Goal: Find specific page/section: Locate a particular part of the current website

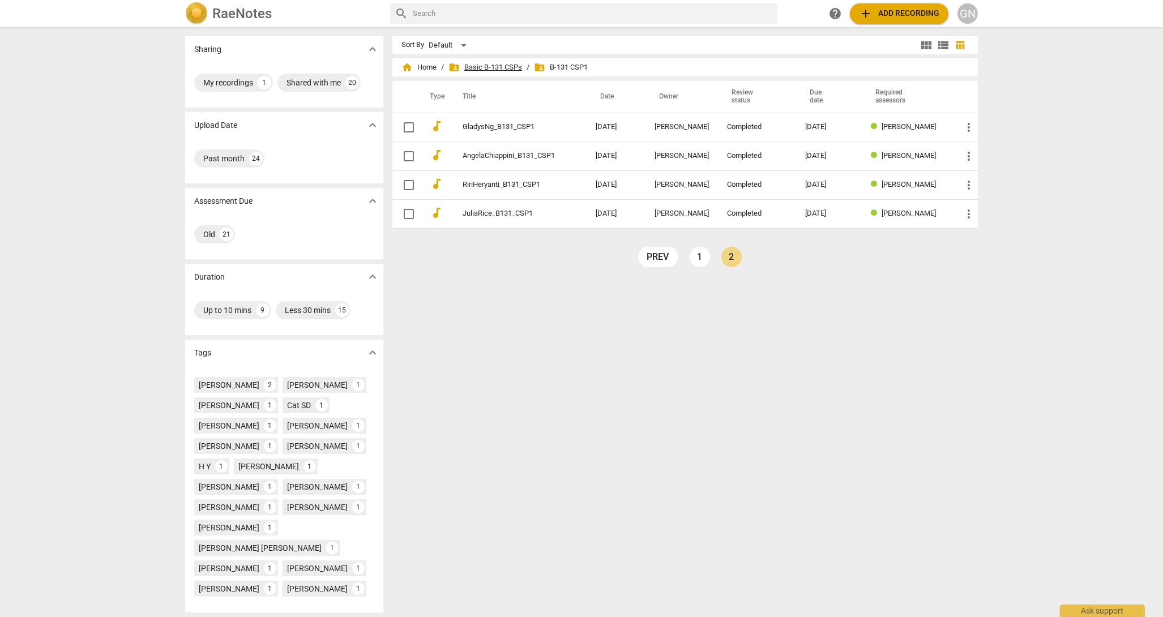
click at [477, 68] on span "folder_shared Basic B-131 CSPs" at bounding box center [485, 67] width 74 height 11
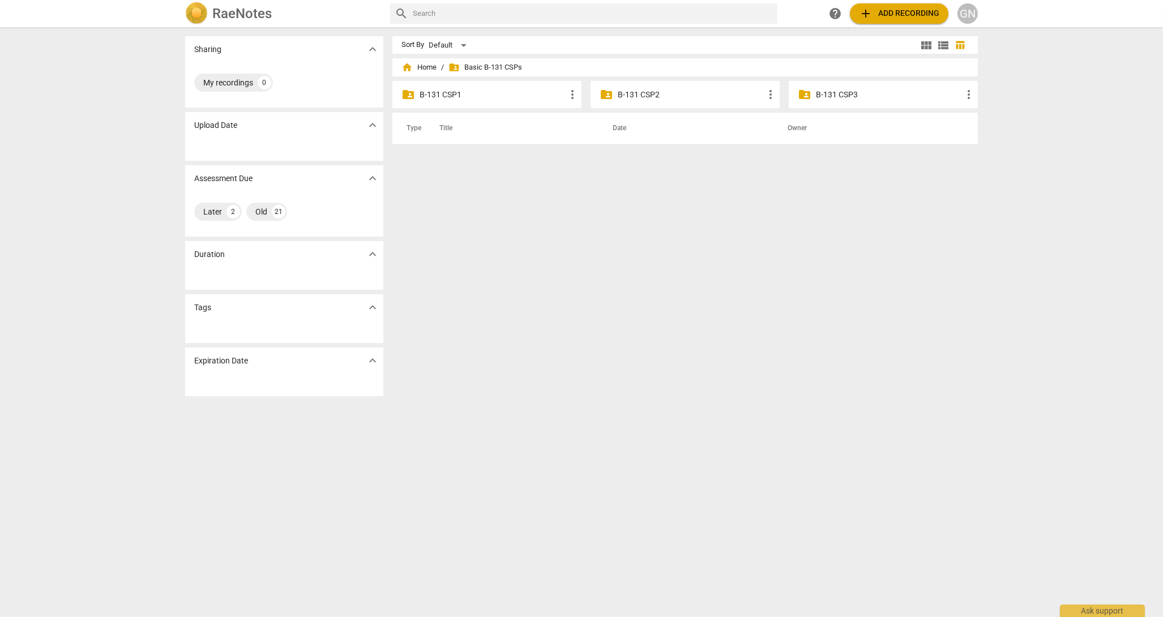
click at [452, 92] on p "B-131 CSP1" at bounding box center [492, 95] width 146 height 12
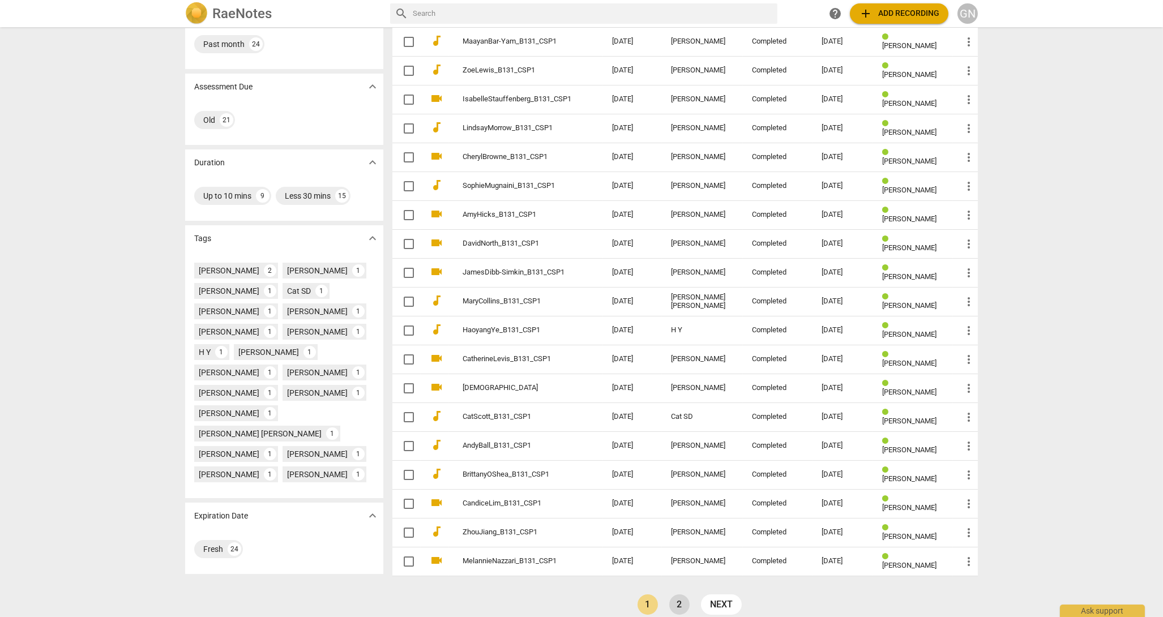
scroll to position [115, 0]
click at [682, 606] on link "2" at bounding box center [679, 603] width 20 height 20
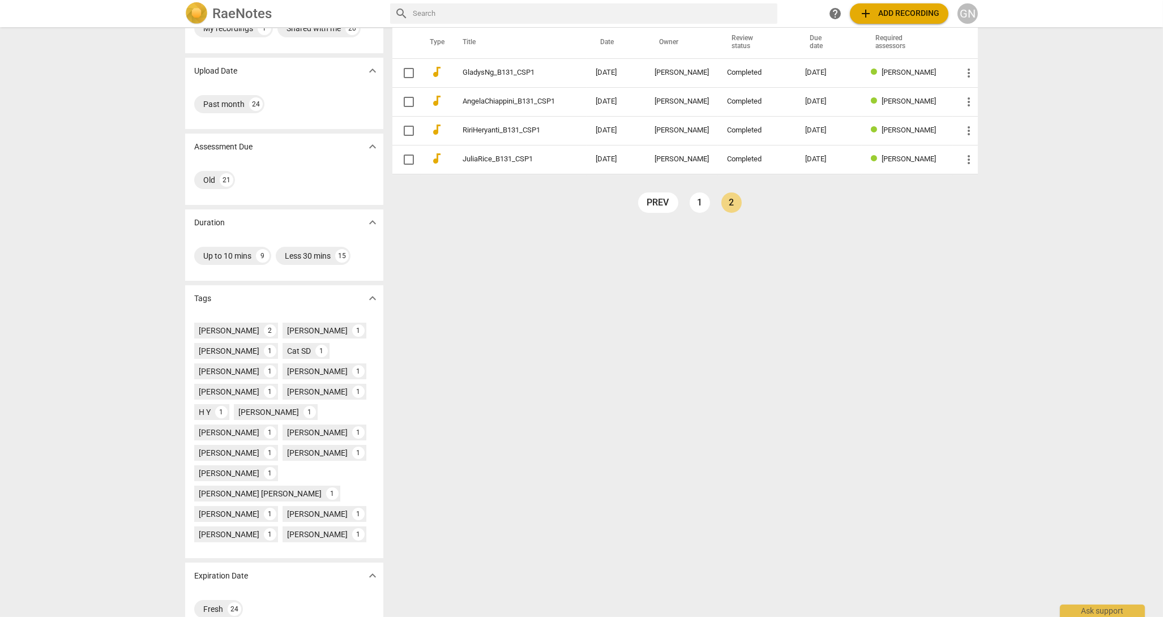
click at [974, 73] on td "more_vert" at bounding box center [965, 72] width 25 height 29
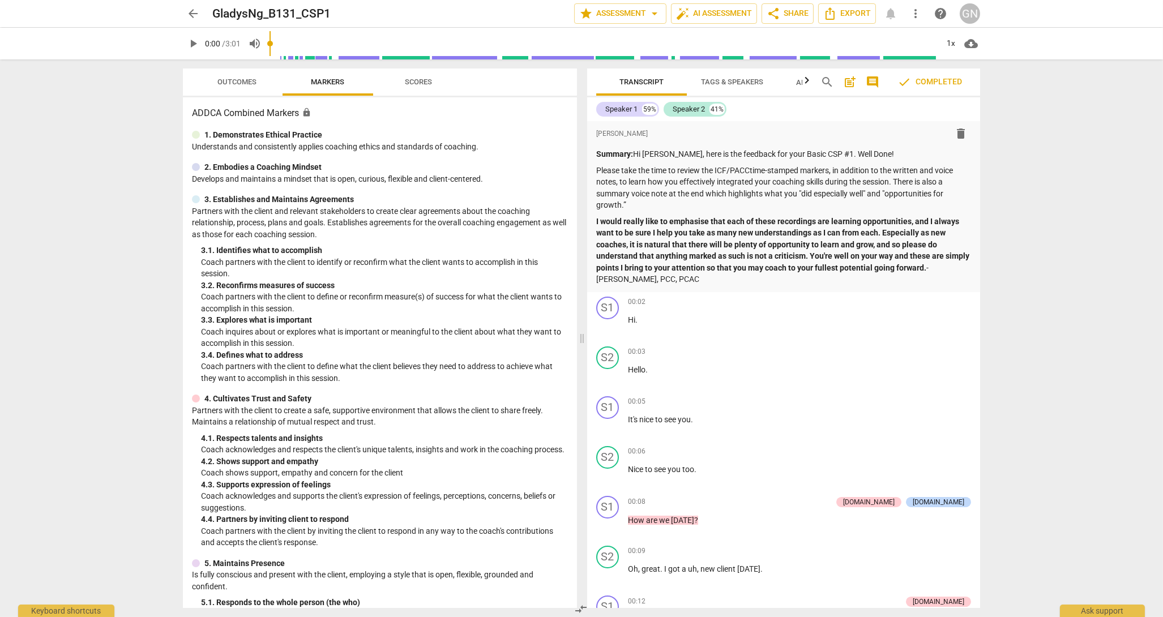
click at [198, 16] on span "arrow_back" at bounding box center [193, 14] width 14 height 14
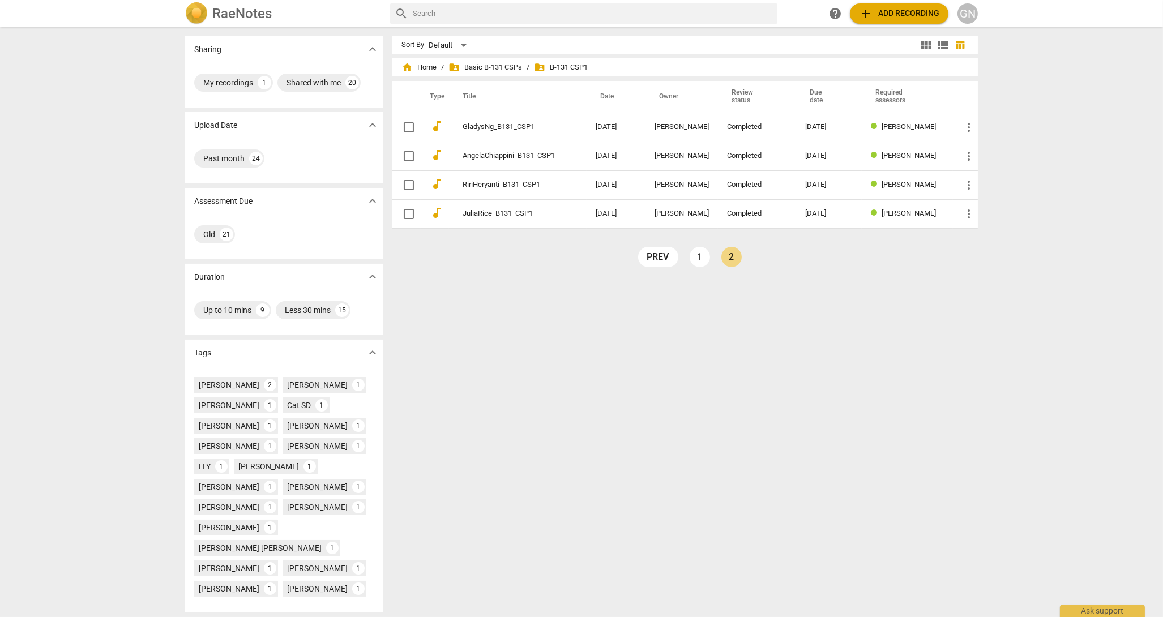
drag, startPoint x: 486, startPoint y: 68, endPoint x: 543, endPoint y: 93, distance: 61.6
click at [486, 68] on span "folder_shared Basic B-131 CSPs" at bounding box center [485, 67] width 74 height 11
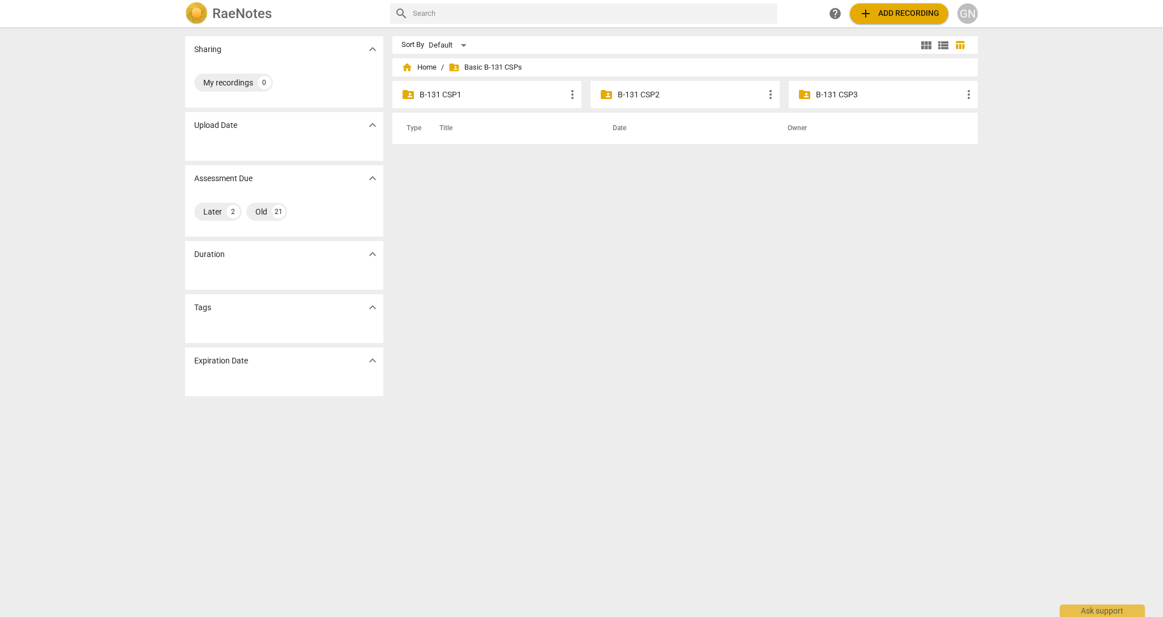
click at [704, 100] on div "folder_shared B-131 CSP2 more_vert" at bounding box center [684, 94] width 189 height 27
click at [641, 98] on p "B-131 CSP2" at bounding box center [691, 95] width 146 height 12
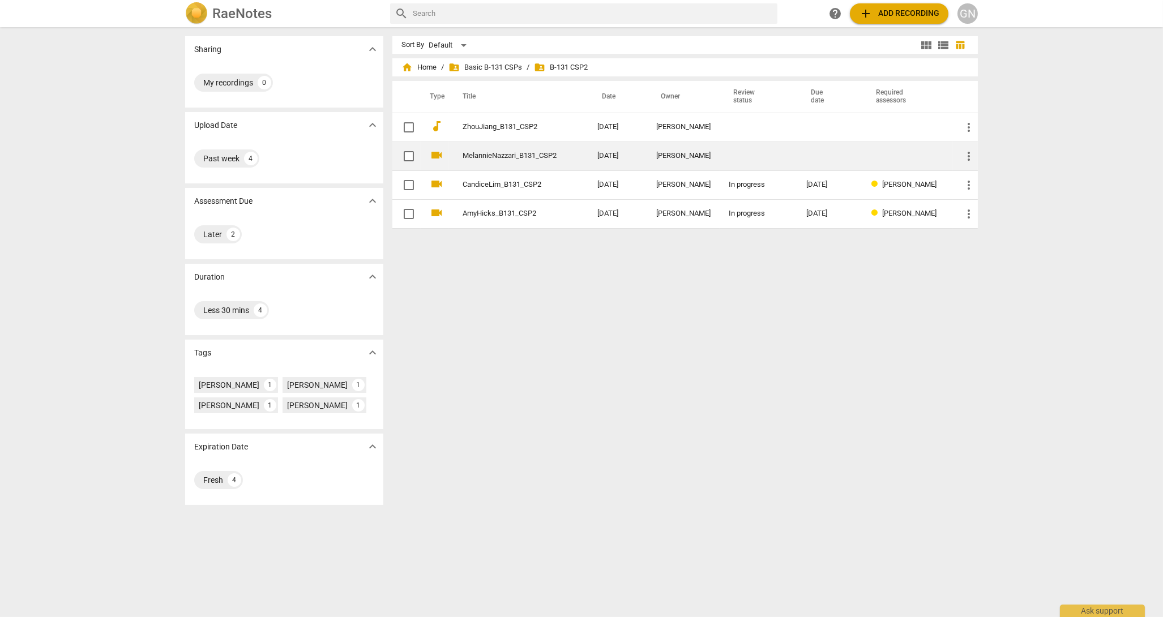
click at [538, 159] on link "MelannieNazzari_B131_CSP2" at bounding box center [509, 156] width 94 height 8
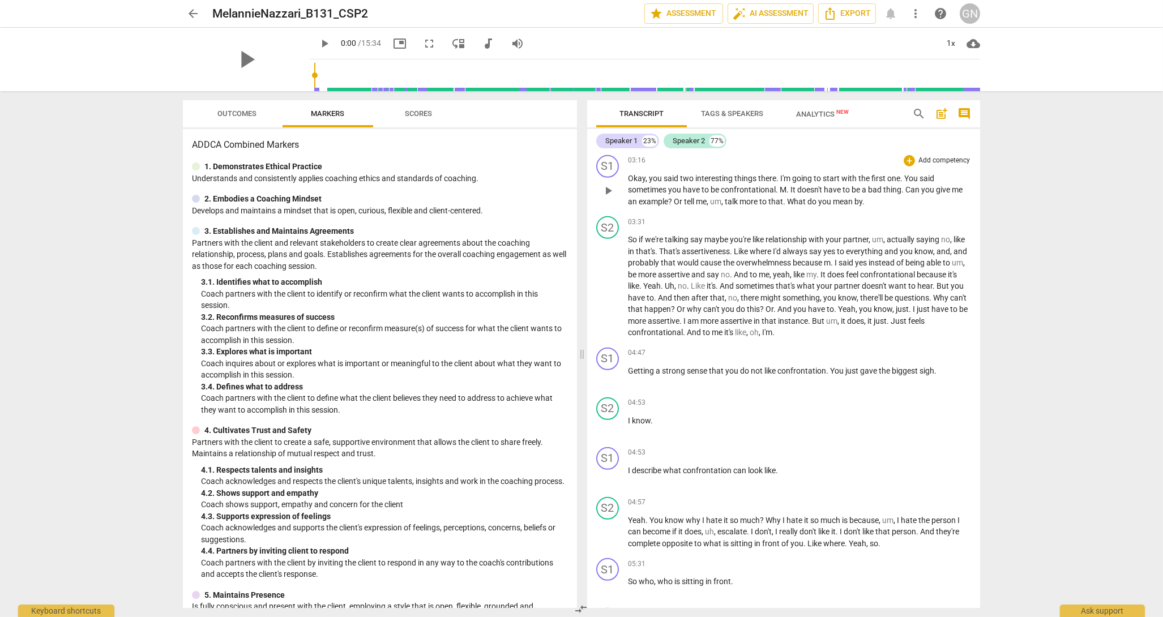
scroll to position [1605, 0]
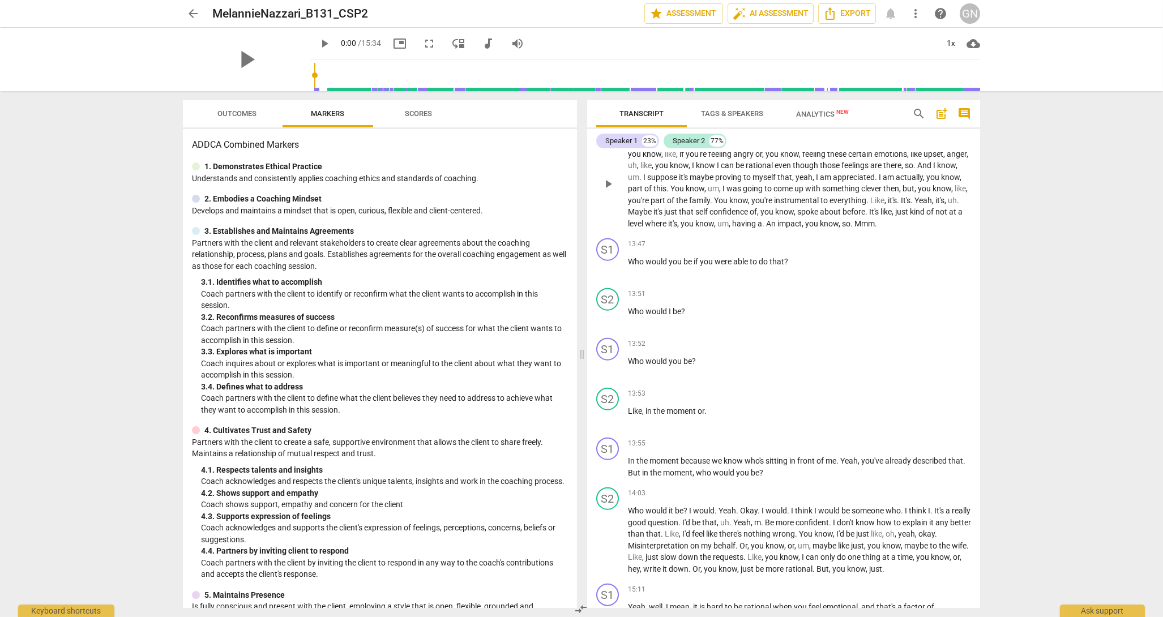
scroll to position [3047, 0]
